Goal: Transaction & Acquisition: Purchase product/service

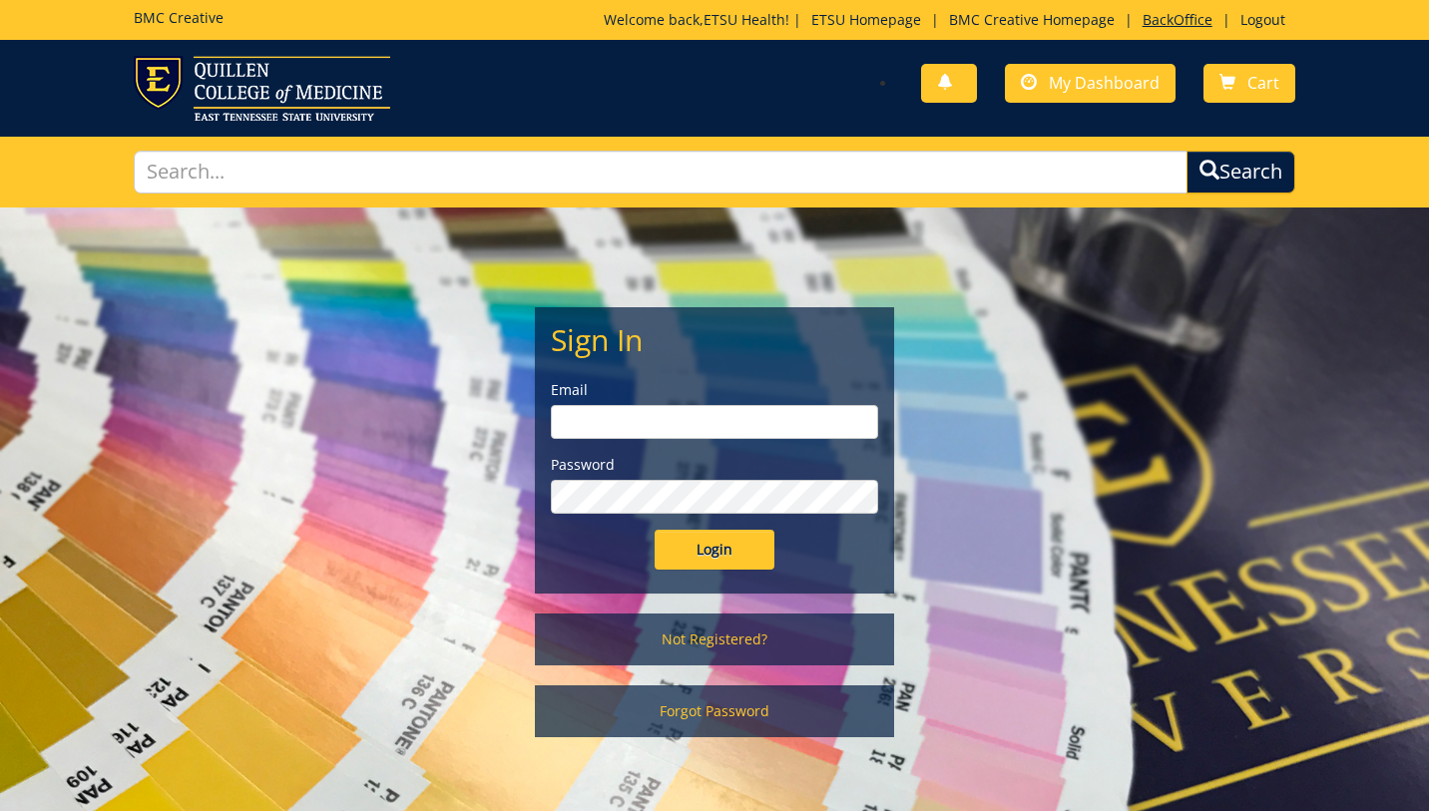
type input "etsuhealthprojects@etsu.edu"
click at [1179, 18] on link "BackOffice" at bounding box center [1178, 19] width 90 height 19
type input "etsuhealthprojects@etsu.edu"
click at [705, 542] on input "Login" at bounding box center [715, 550] width 120 height 40
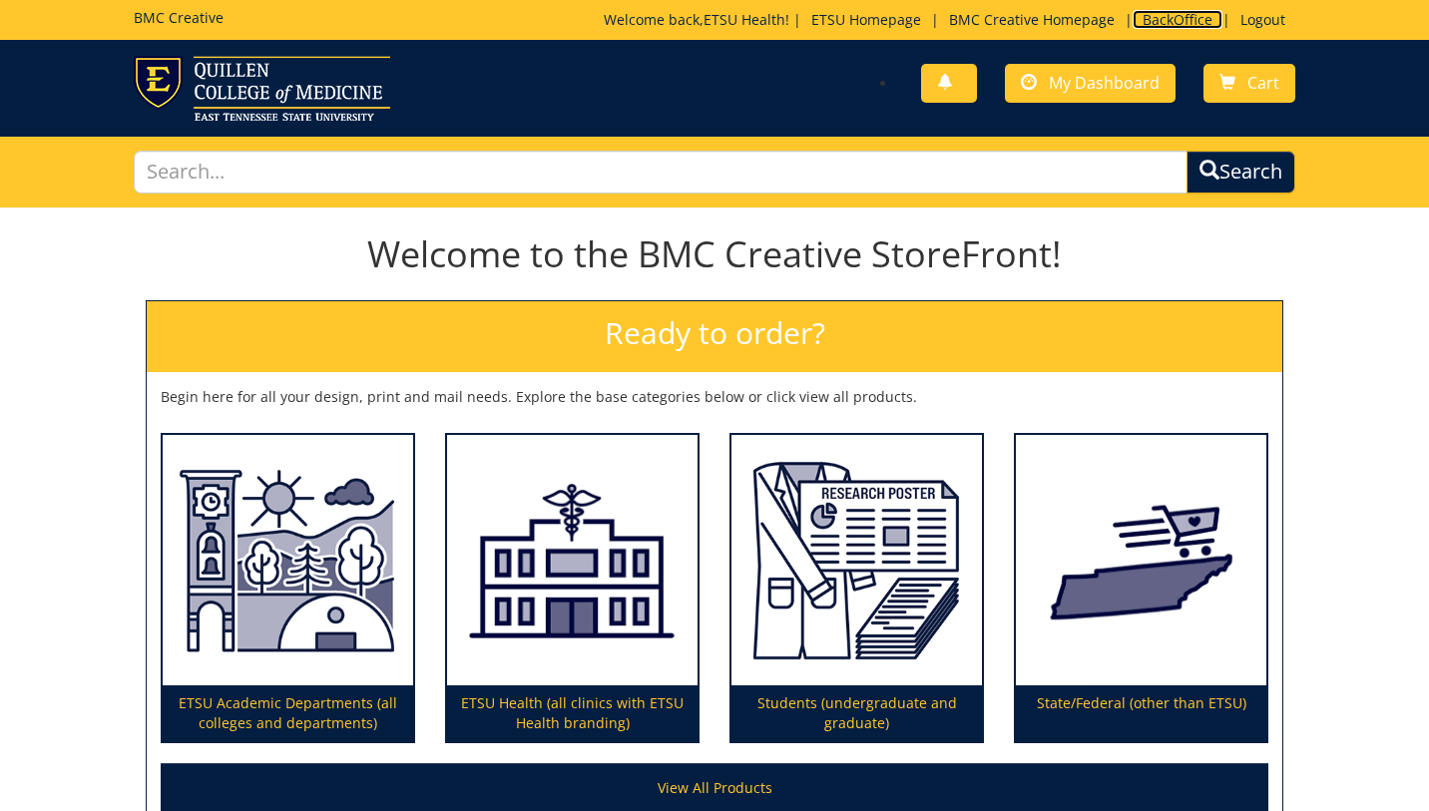
click at [1174, 17] on link "BackOffice" at bounding box center [1178, 19] width 90 height 19
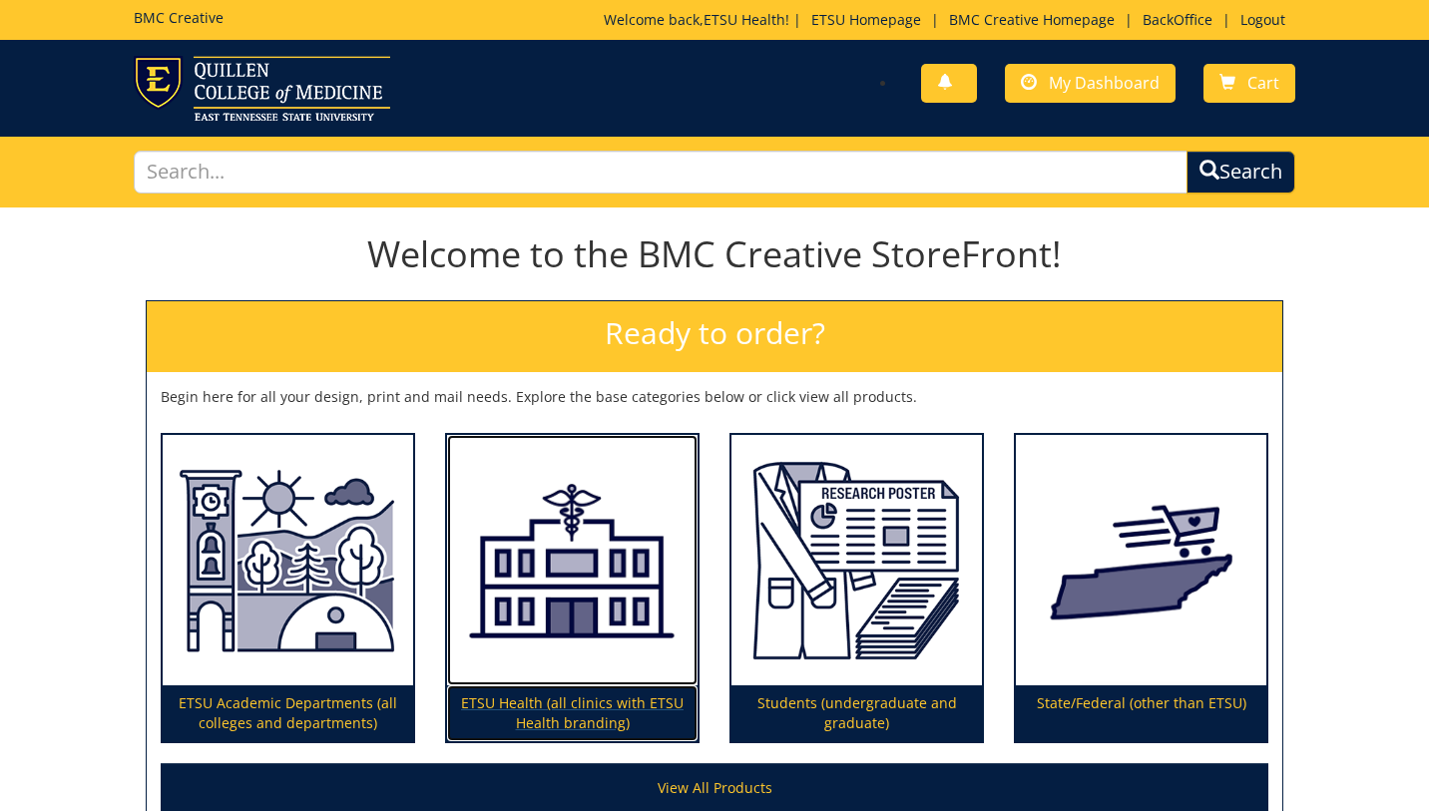
click at [613, 577] on img at bounding box center [572, 560] width 250 height 251
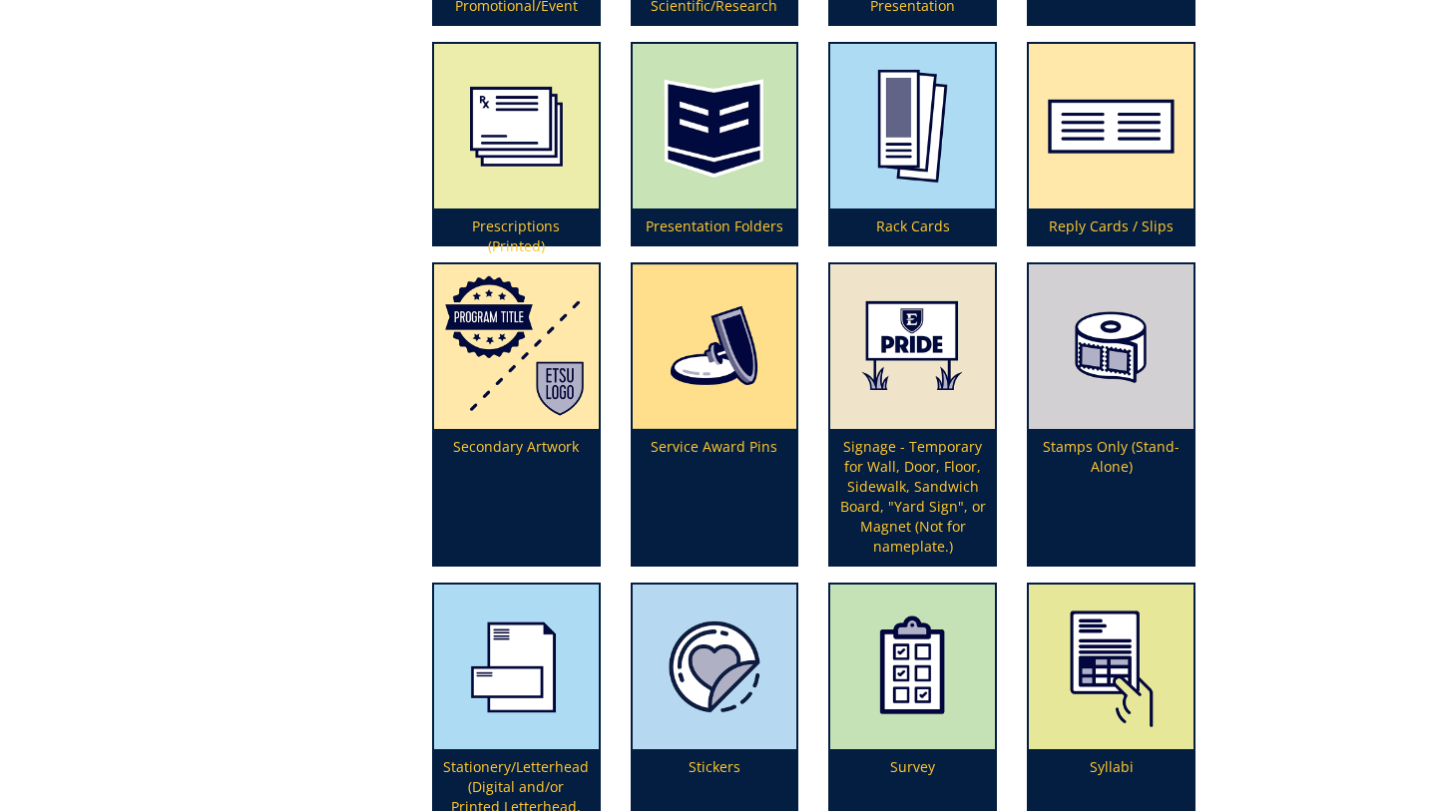
scroll to position [4824, 0]
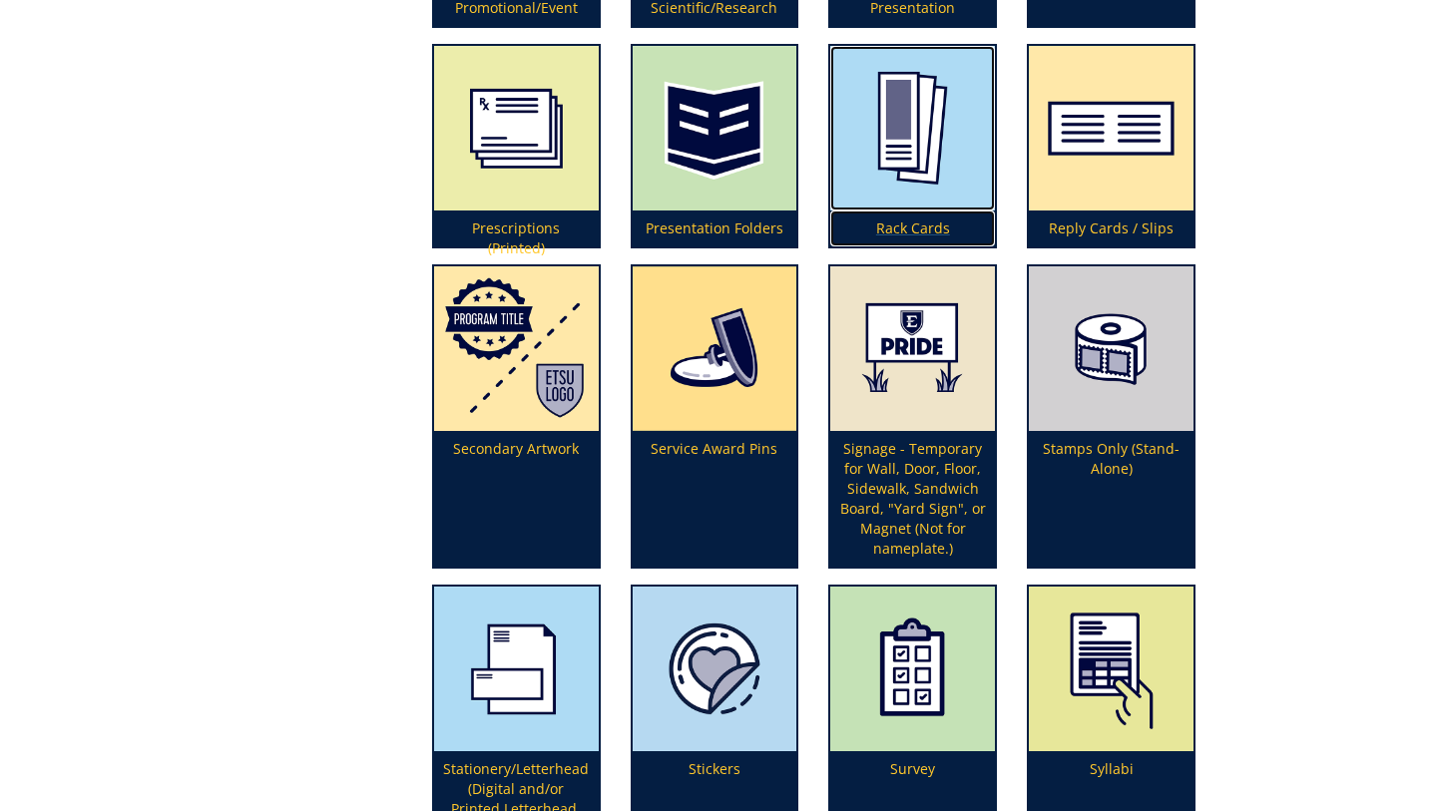
click at [913, 155] on img at bounding box center [912, 128] width 165 height 165
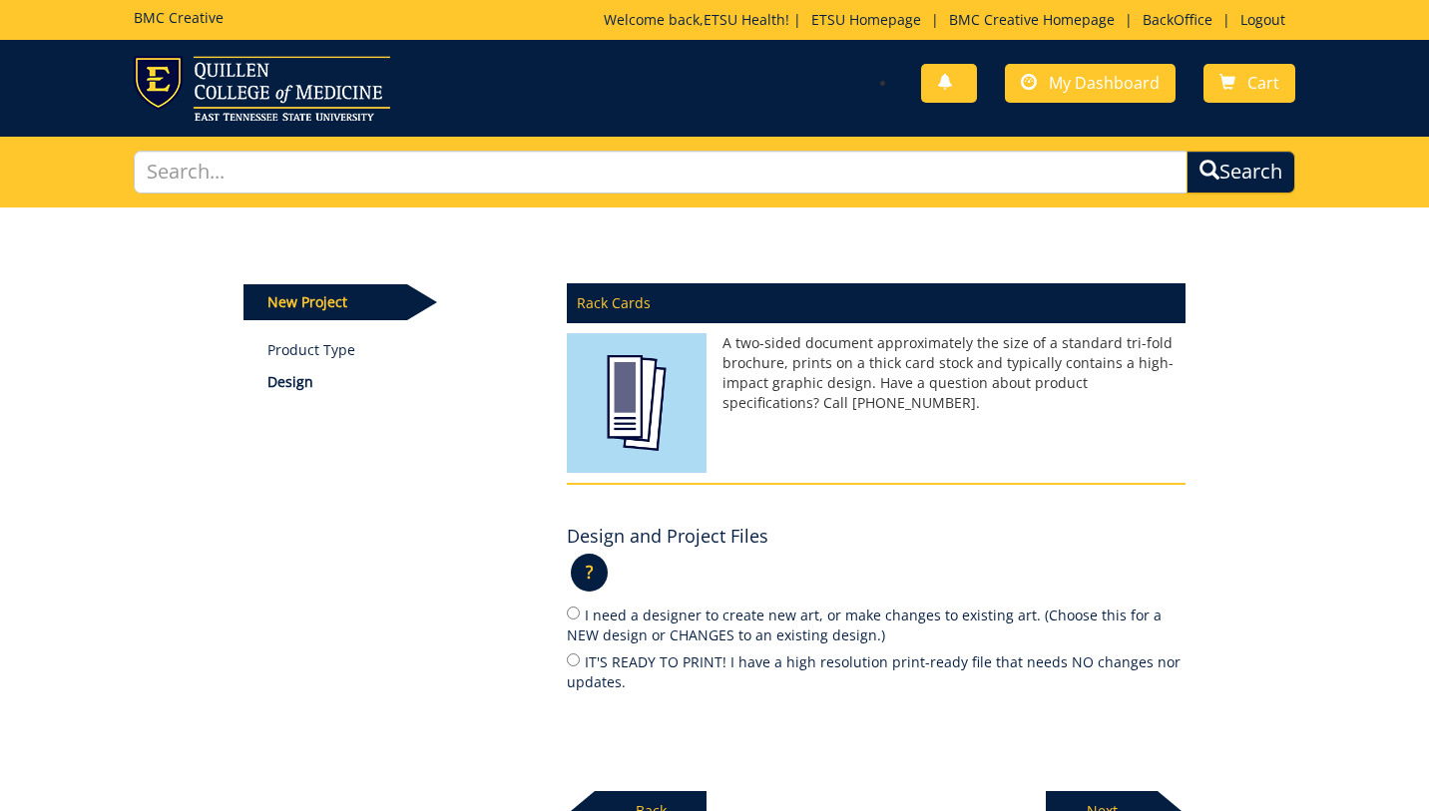
click at [737, 624] on label "I need a designer to create new art, or make changes to existing art. (Choose t…" at bounding box center [876, 625] width 619 height 42
click at [580, 620] on input "I need a designer to create new art, or make changes to existing art. (Choose t…" at bounding box center [573, 613] width 13 height 13
radio input "true"
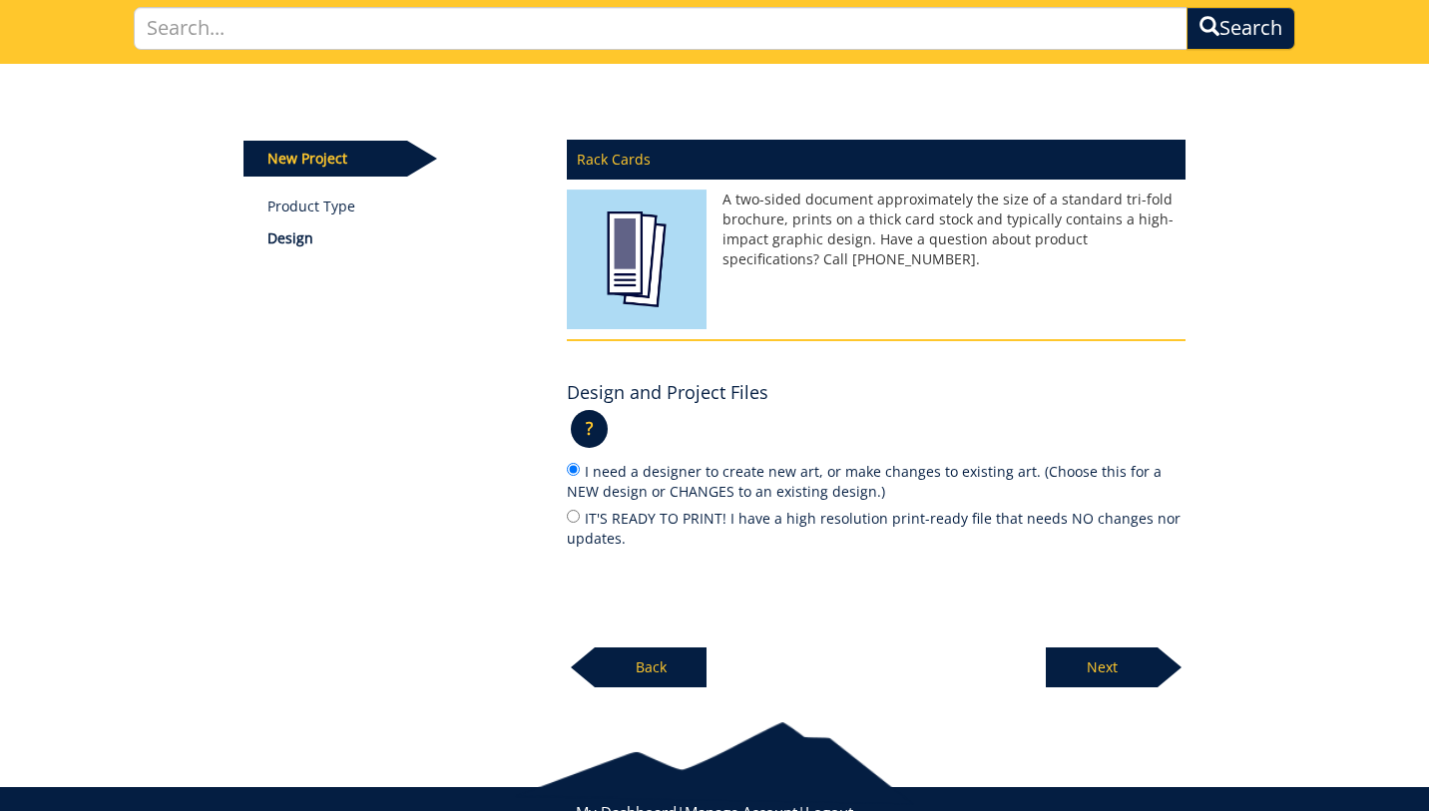
click at [1100, 671] on p "Next" at bounding box center [1102, 668] width 112 height 40
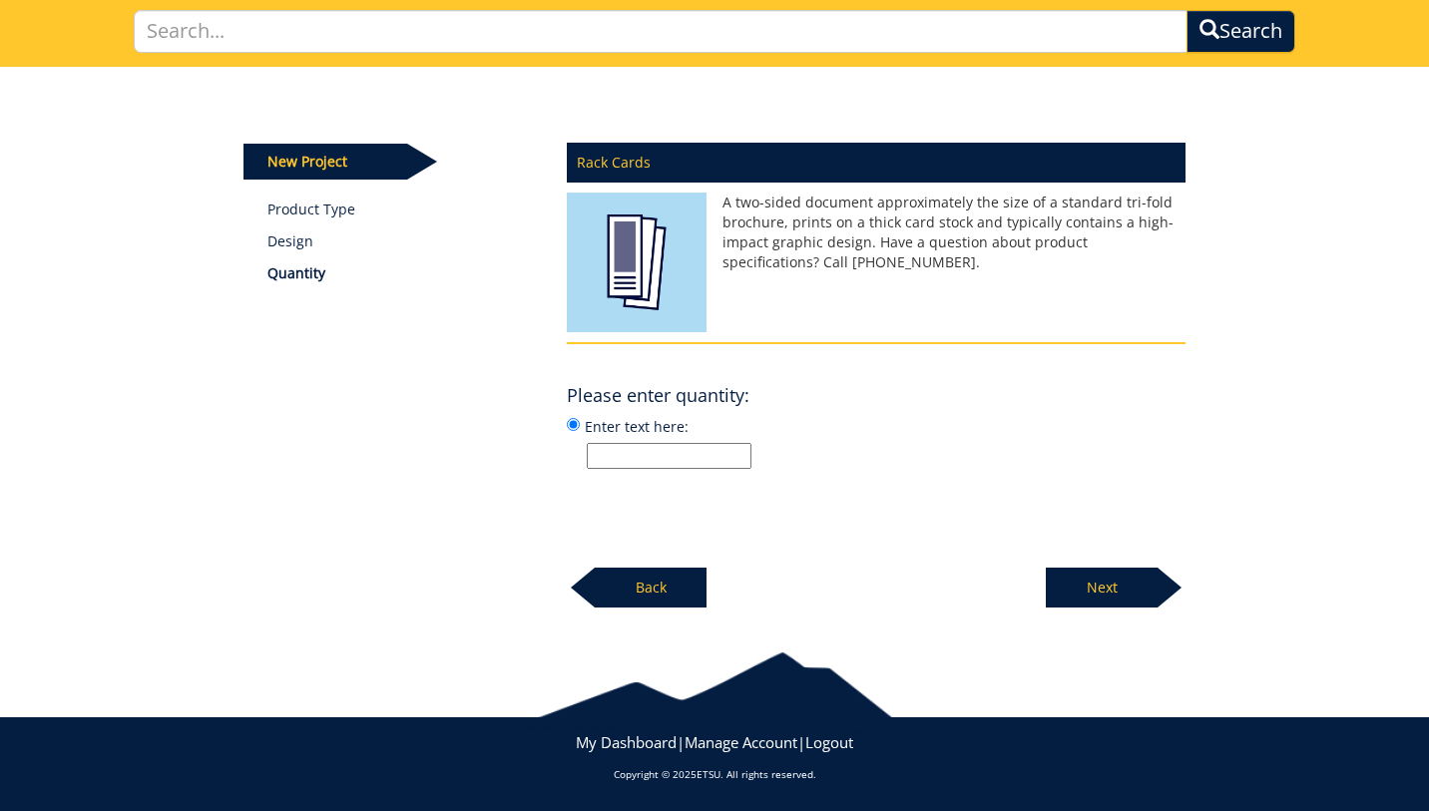
scroll to position [141, 0]
click at [685, 457] on input "Enter text here:" at bounding box center [669, 456] width 165 height 26
type input "250 each, 500 total"
click at [1110, 592] on p "Next" at bounding box center [1102, 588] width 112 height 40
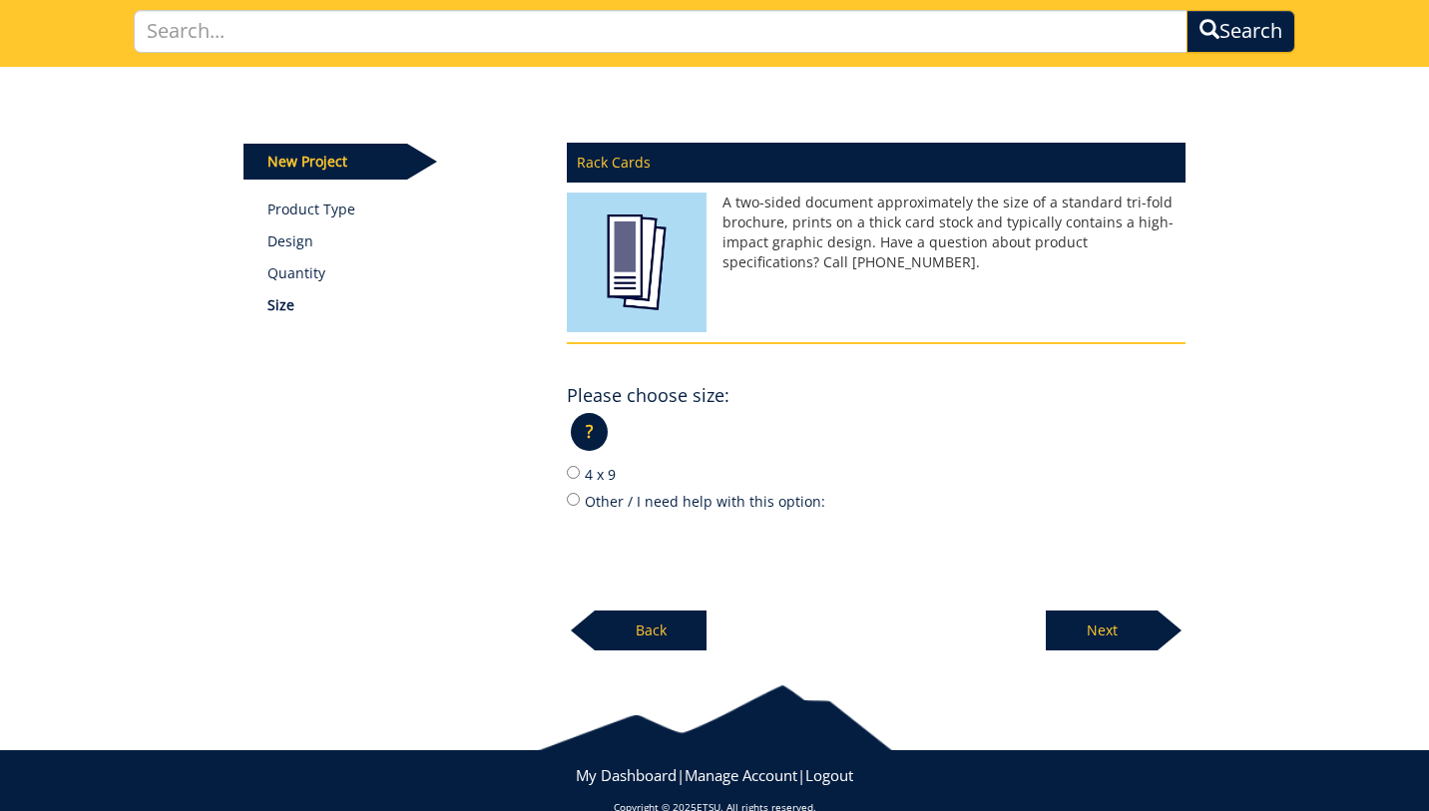
click at [589, 473] on label "4 x 9" at bounding box center [876, 474] width 619 height 22
click at [580, 473] on input "4 x 9" at bounding box center [573, 472] width 13 height 13
radio input "true"
click at [1104, 635] on p "Next" at bounding box center [1102, 631] width 112 height 40
click at [627, 475] on label "80# Matte Cover" at bounding box center [876, 474] width 619 height 22
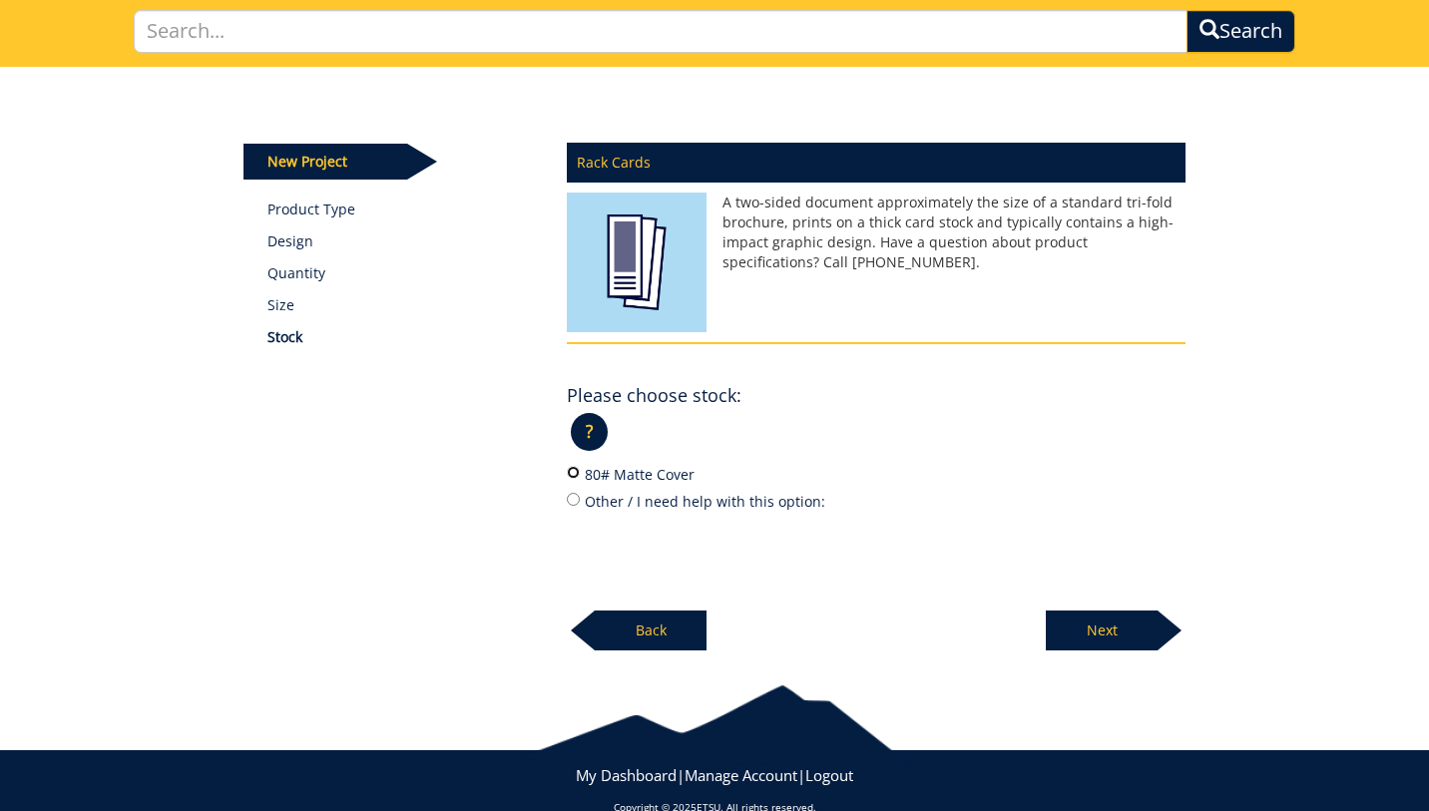
click at [580, 475] on input "80# Matte Cover" at bounding box center [573, 472] width 13 height 13
radio input "true"
click at [1077, 629] on p "Next" at bounding box center [1102, 631] width 112 height 40
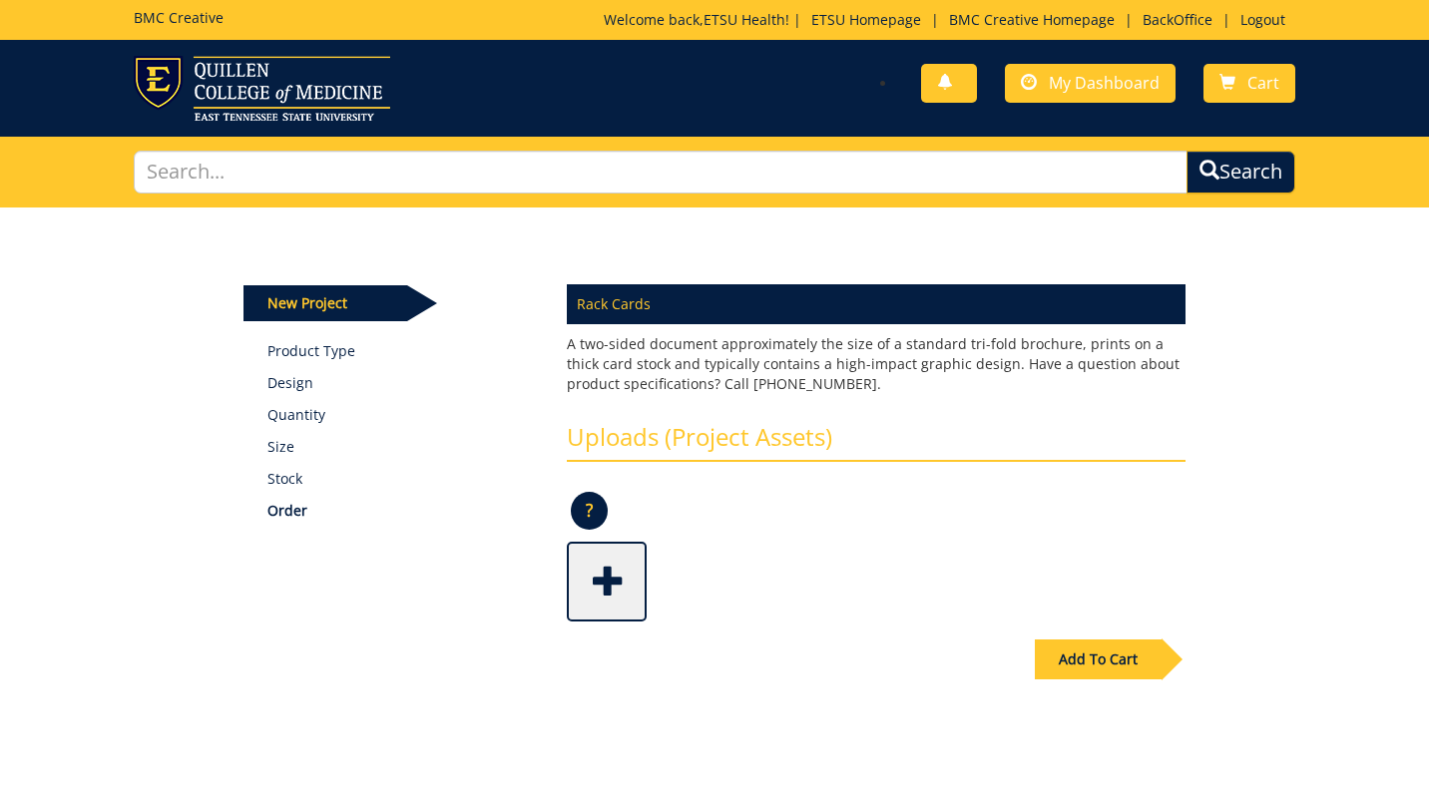
click at [625, 578] on span at bounding box center [609, 580] width 80 height 70
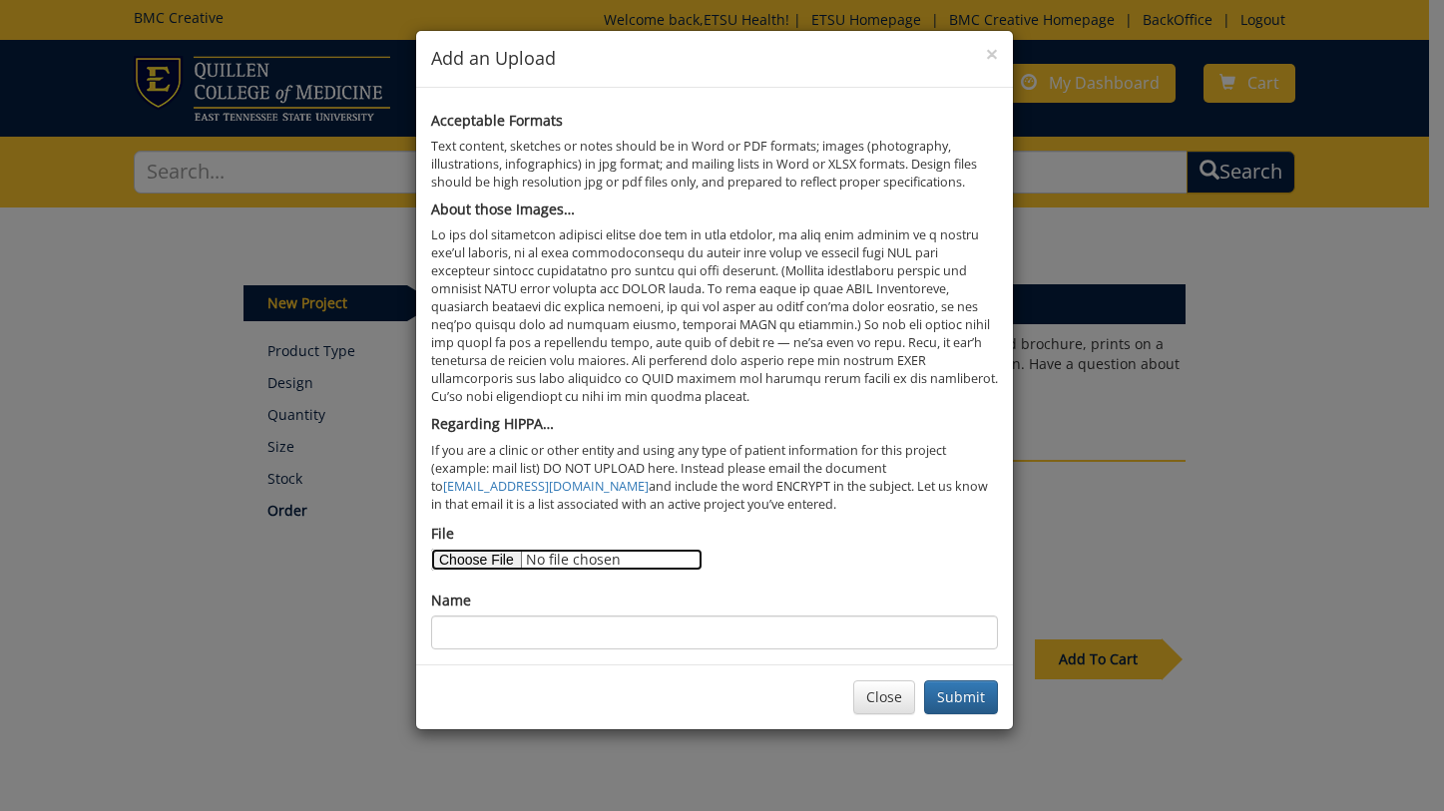
click at [476, 569] on input "File" at bounding box center [566, 560] width 271 height 22
type input "C:\fakepath\FMJC rack card.pdf"
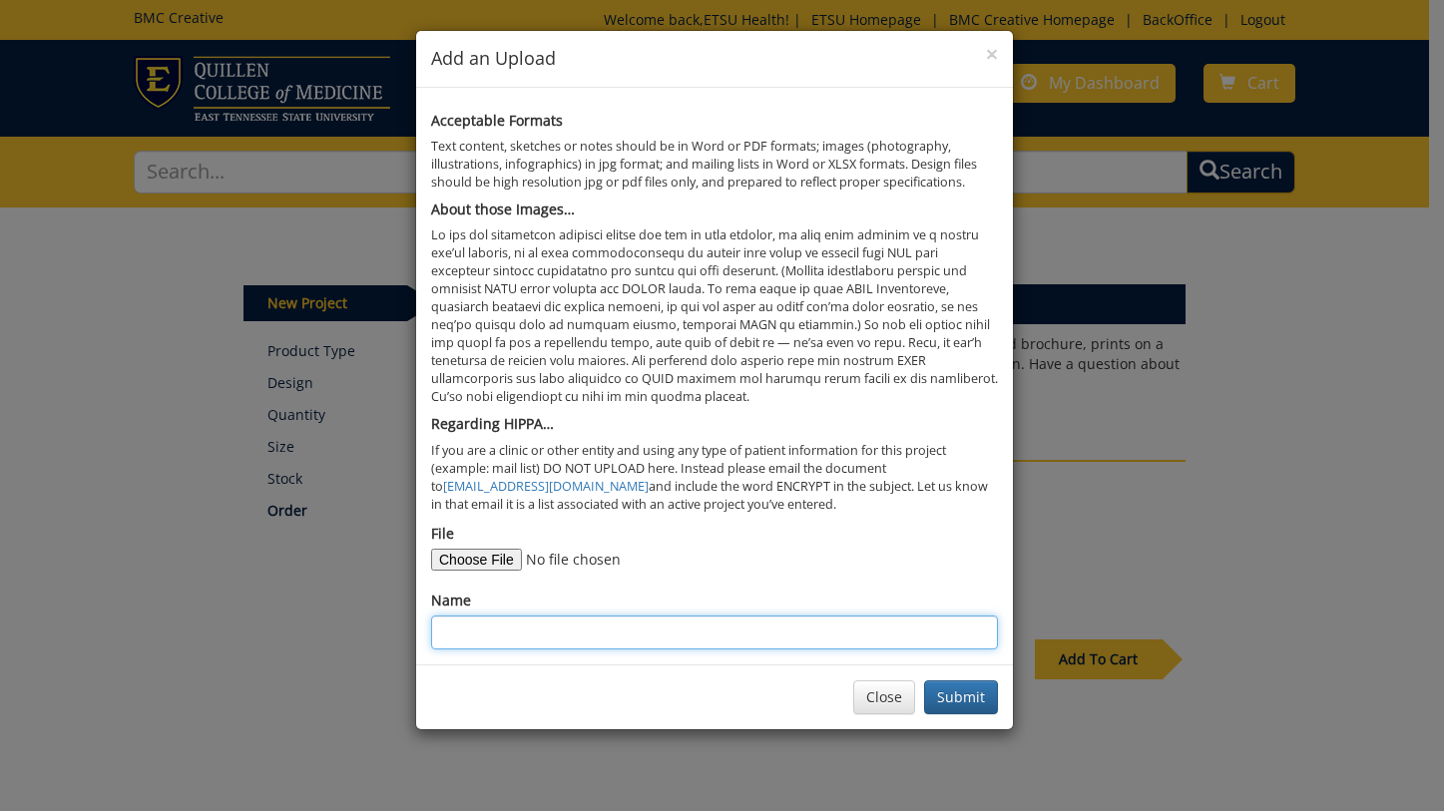
click at [659, 628] on input "Name" at bounding box center [714, 633] width 567 height 34
type input "layout to copy"
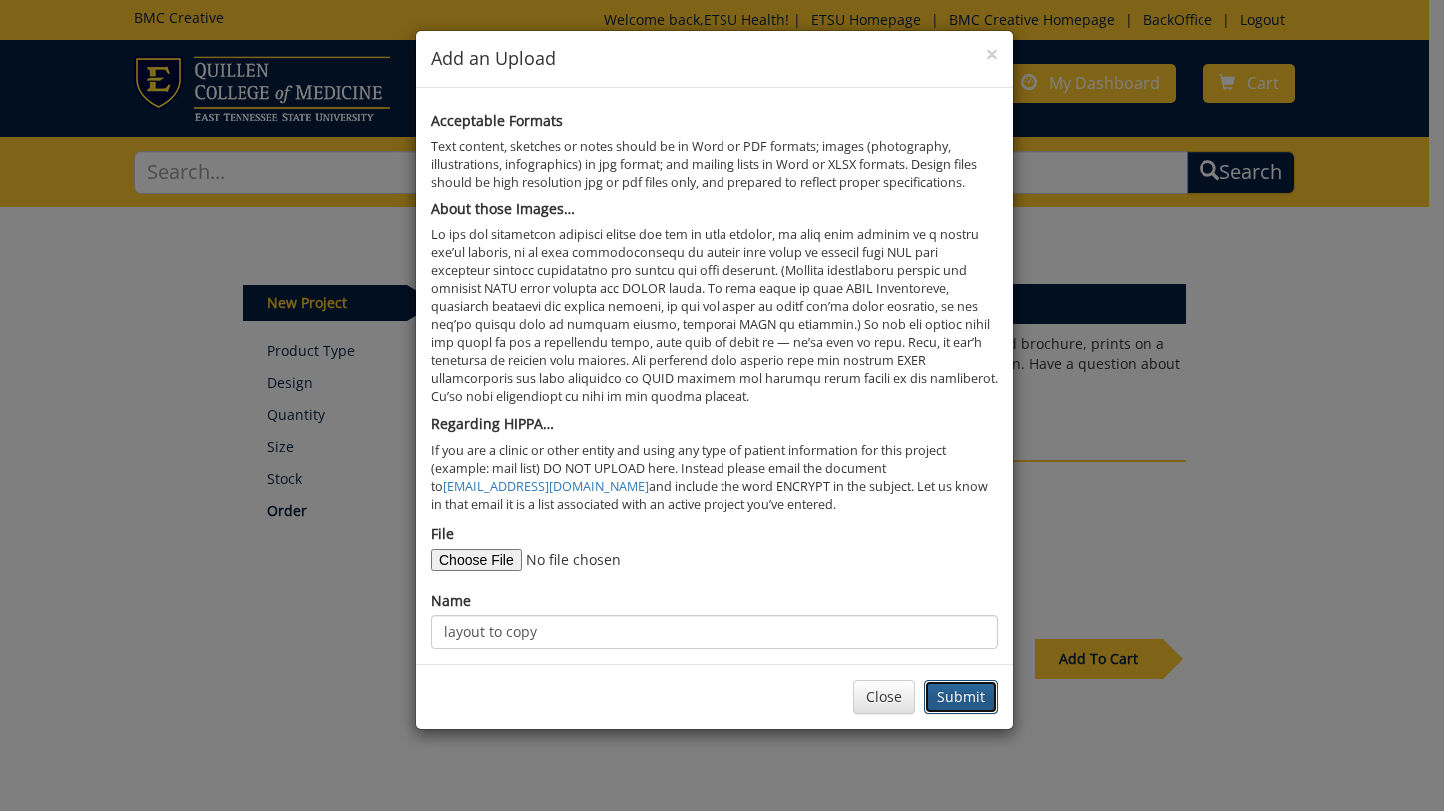
click at [961, 694] on button "Submit" at bounding box center [961, 698] width 74 height 34
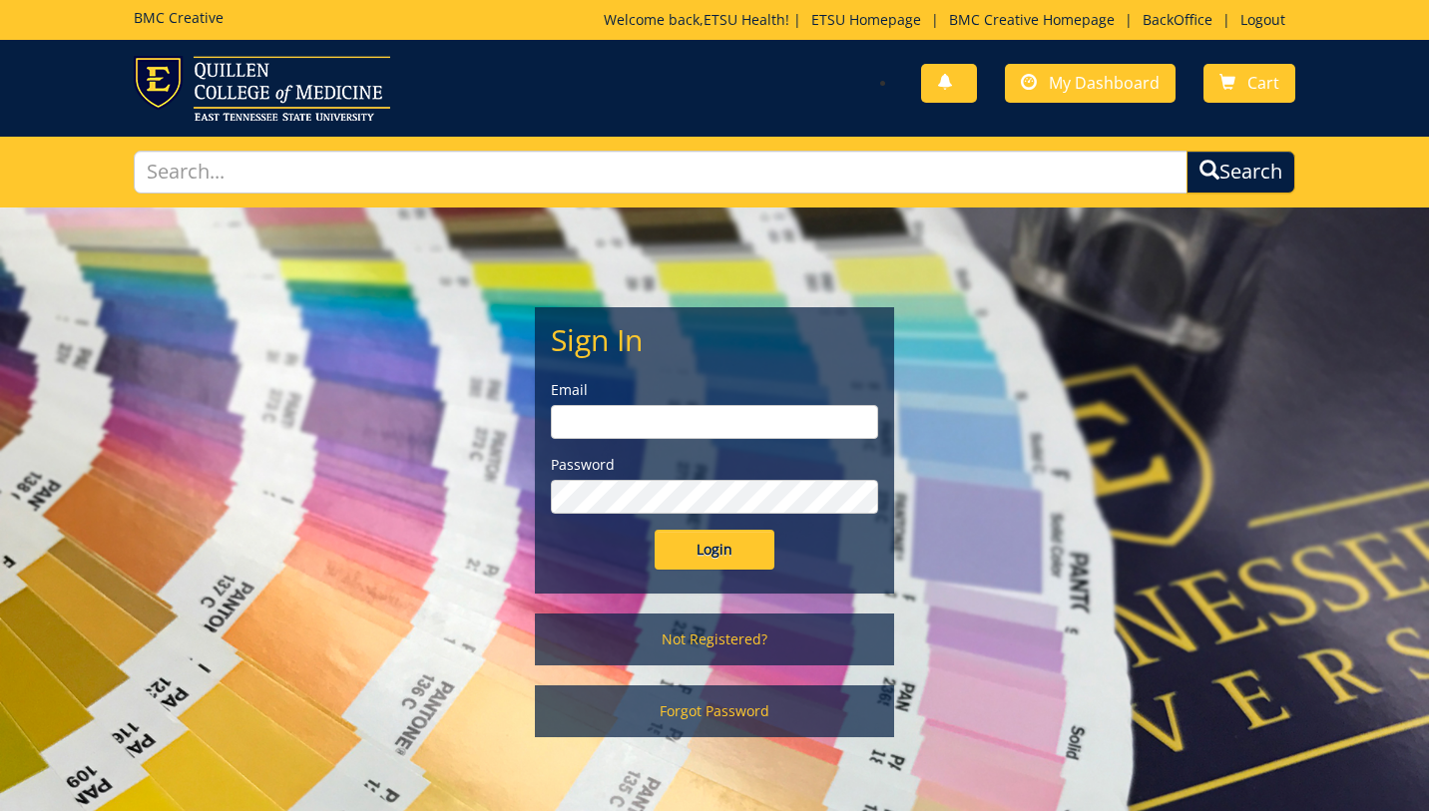
type input "[EMAIL_ADDRESS][DOMAIN_NAME]"
click at [727, 559] on input "Login" at bounding box center [715, 550] width 120 height 40
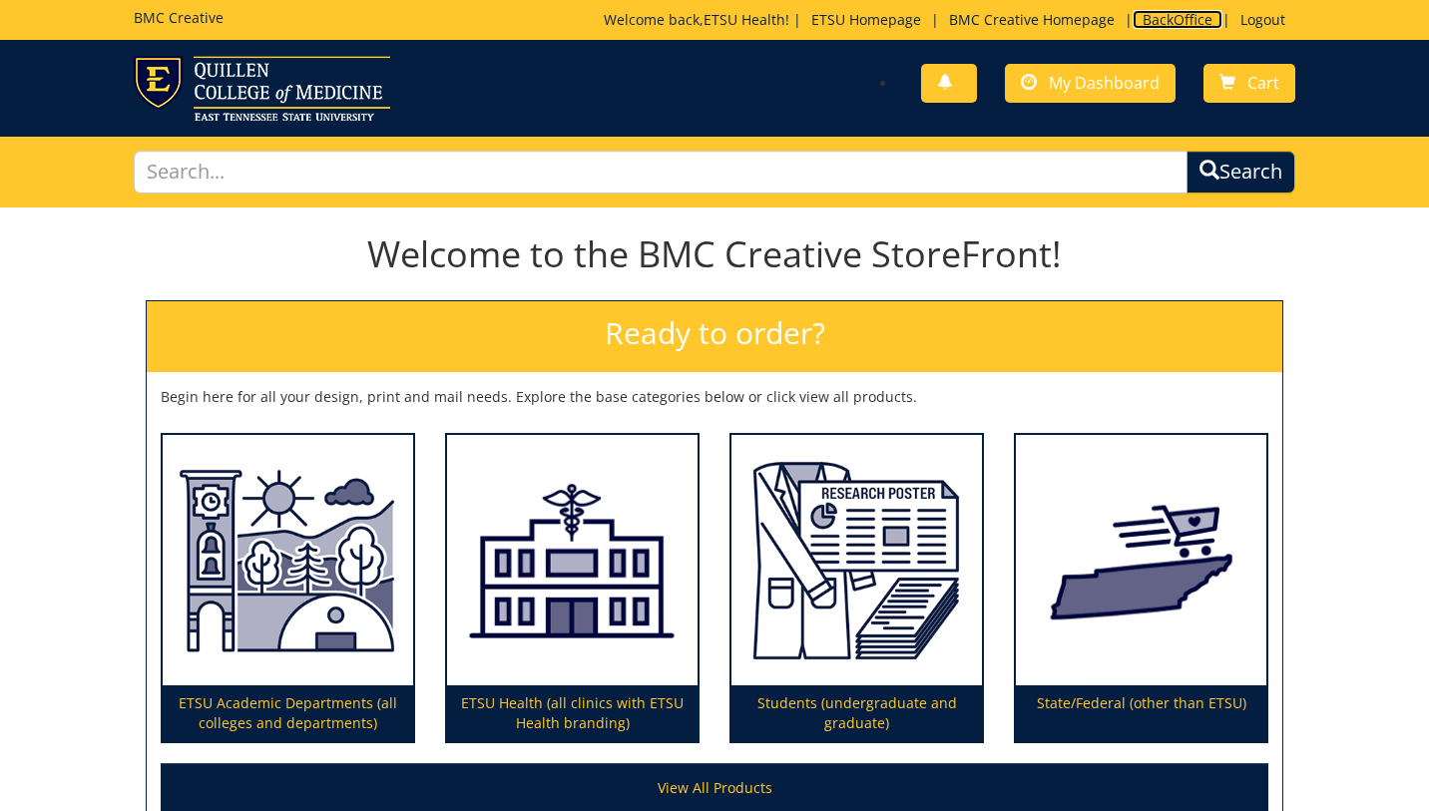
click at [1177, 16] on link "BackOffice" at bounding box center [1178, 19] width 90 height 19
